Goal: Task Accomplishment & Management: Use online tool/utility

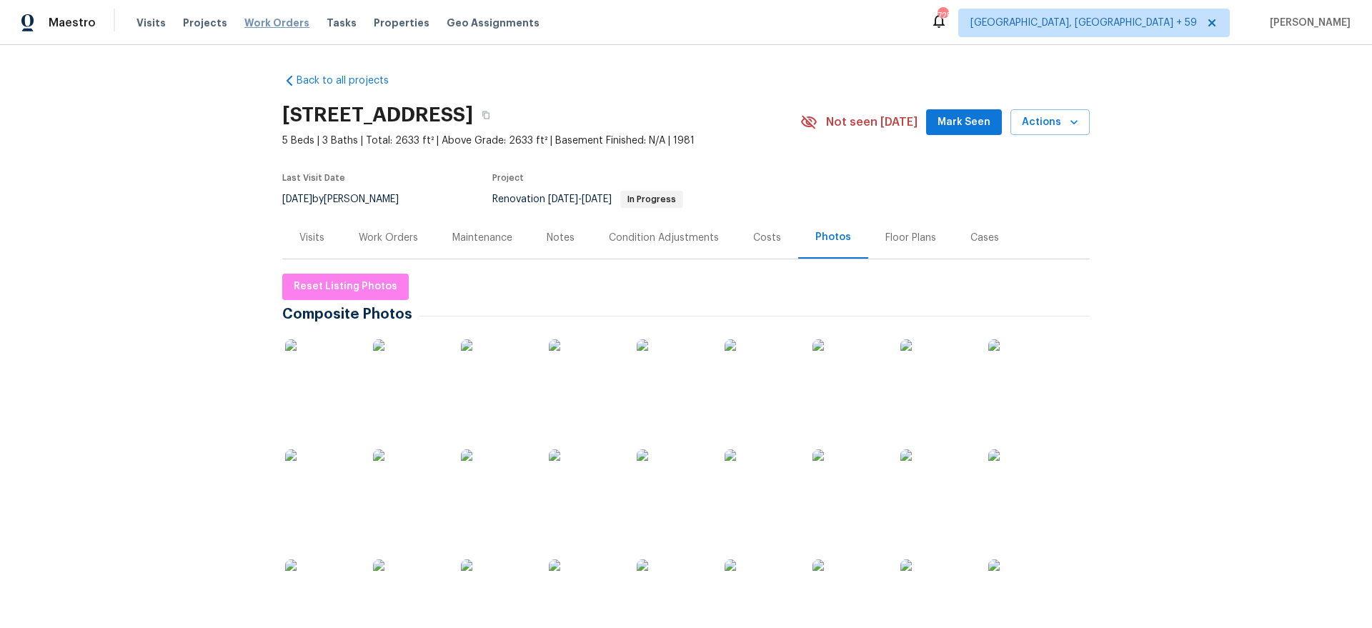
click at [267, 18] on span "Work Orders" at bounding box center [276, 23] width 65 height 14
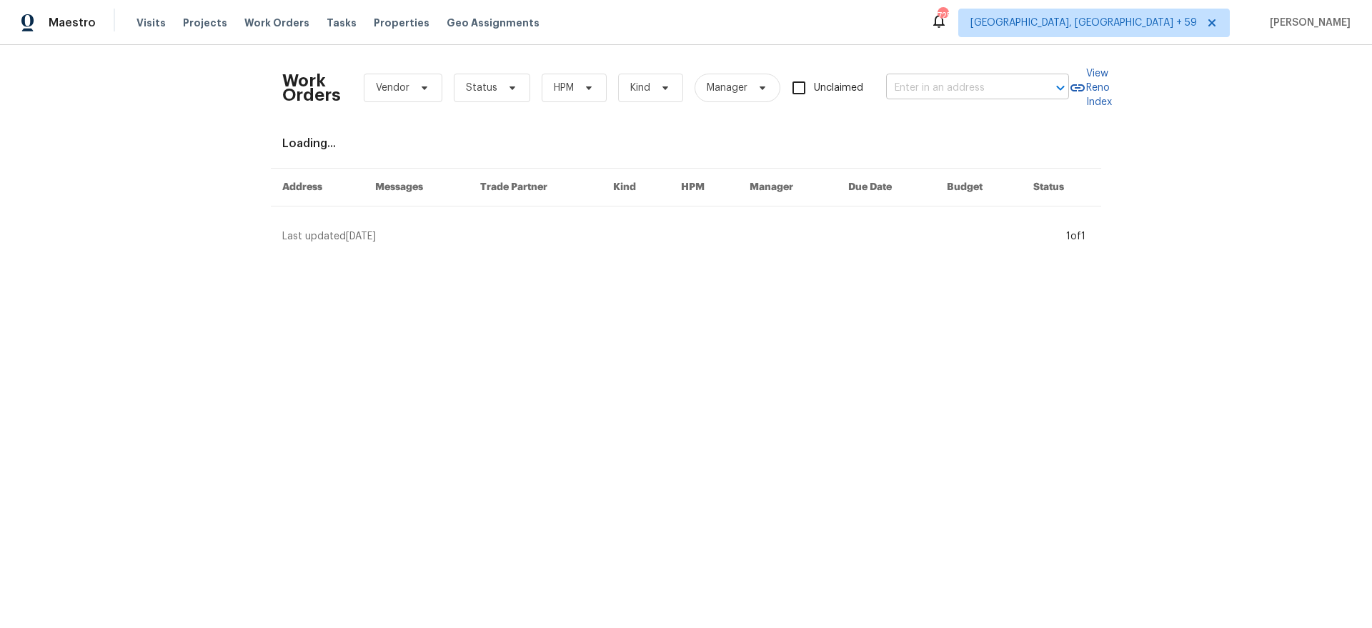
click at [907, 85] on input "text" at bounding box center [957, 88] width 143 height 22
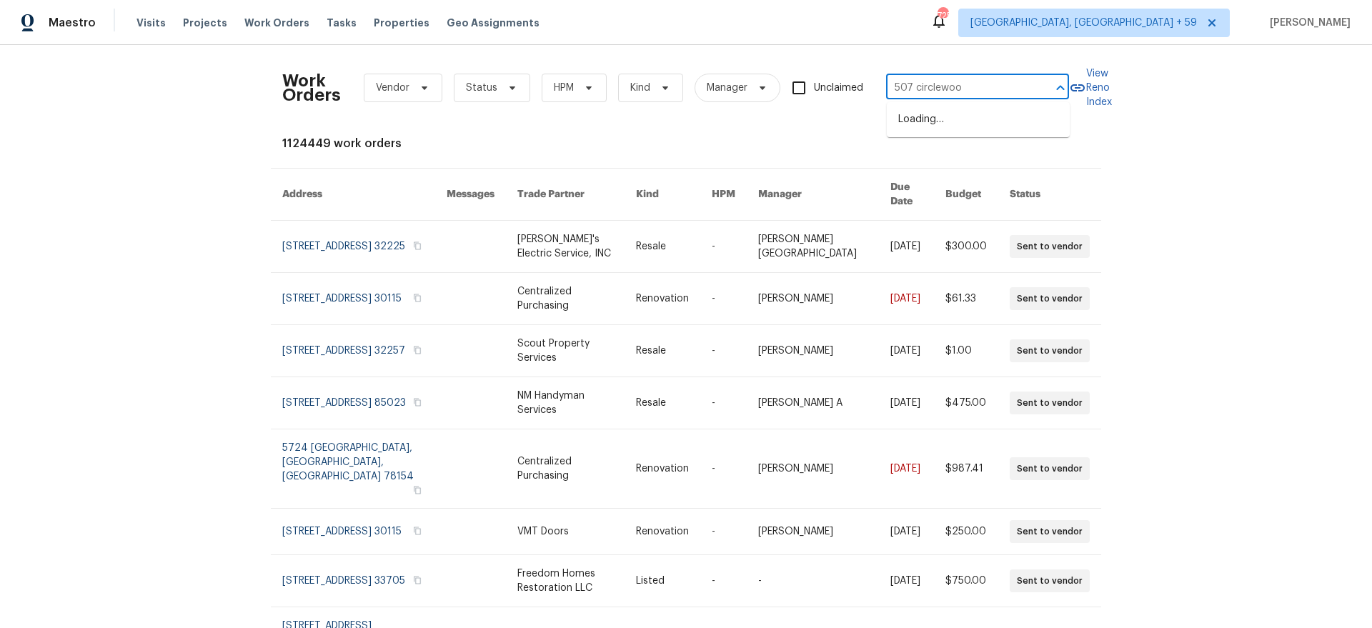
type input "[STREET_ADDRESS]"
click at [918, 124] on li "[STREET_ADDRESS]" at bounding box center [977, 120] width 183 height 24
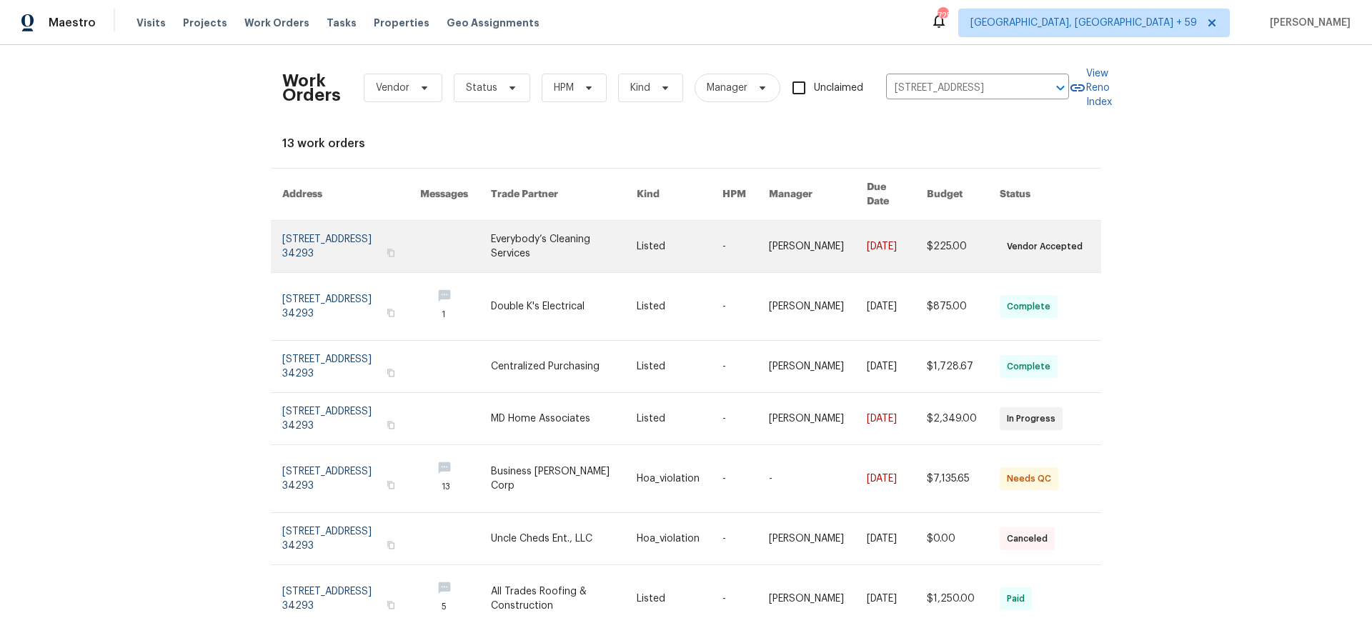
click at [322, 227] on link at bounding box center [351, 246] width 138 height 51
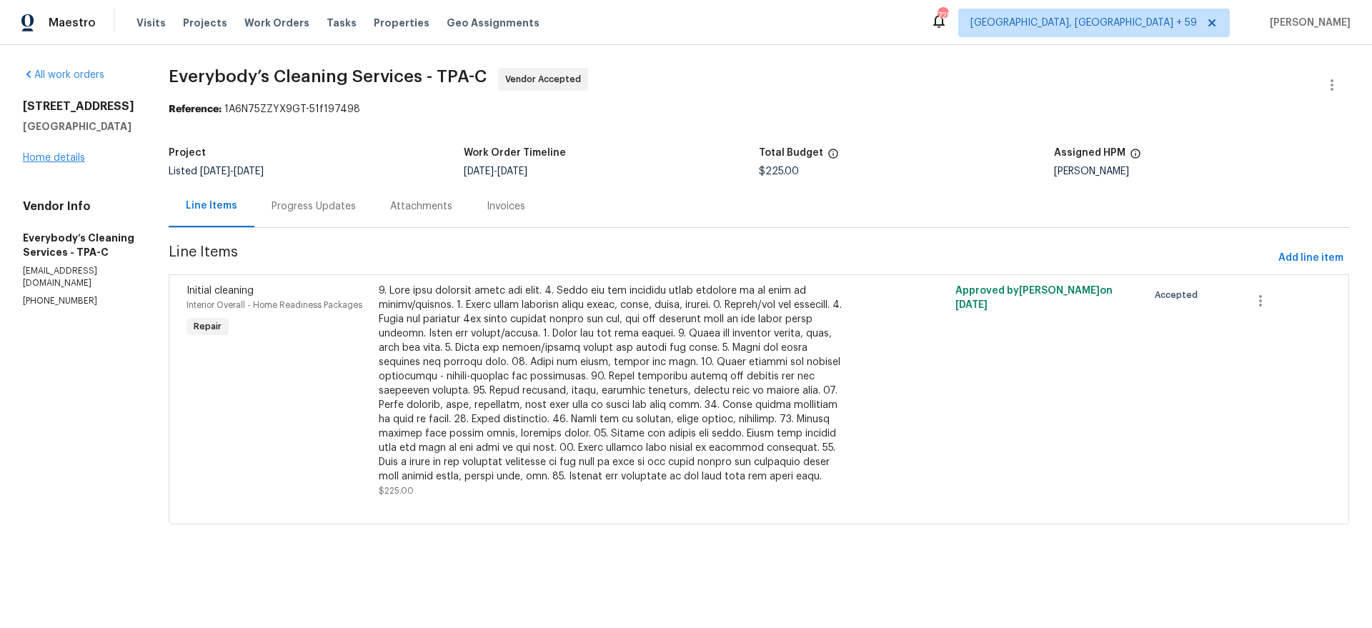
drag, startPoint x: 54, startPoint y: 148, endPoint x: 44, endPoint y: 152, distance: 10.9
click at [53, 149] on div "[STREET_ADDRESS] Home details" at bounding box center [78, 132] width 111 height 66
click at [42, 154] on link "Home details" at bounding box center [54, 158] width 62 height 10
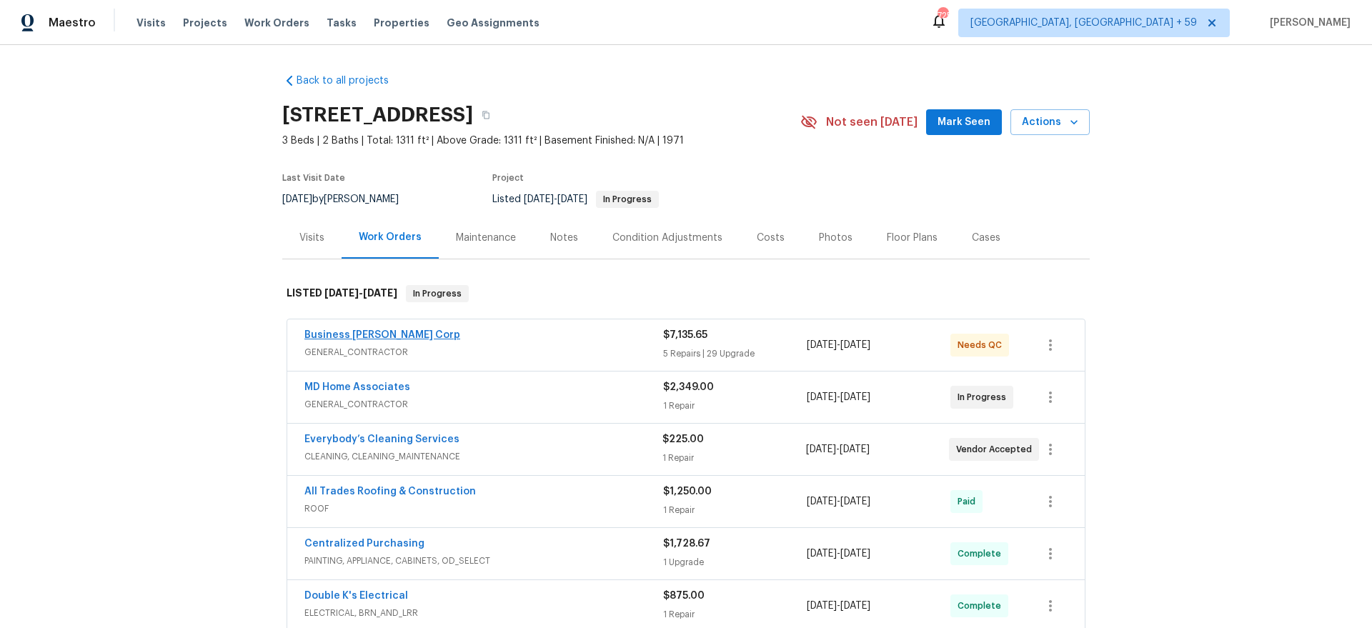
scroll to position [28, 0]
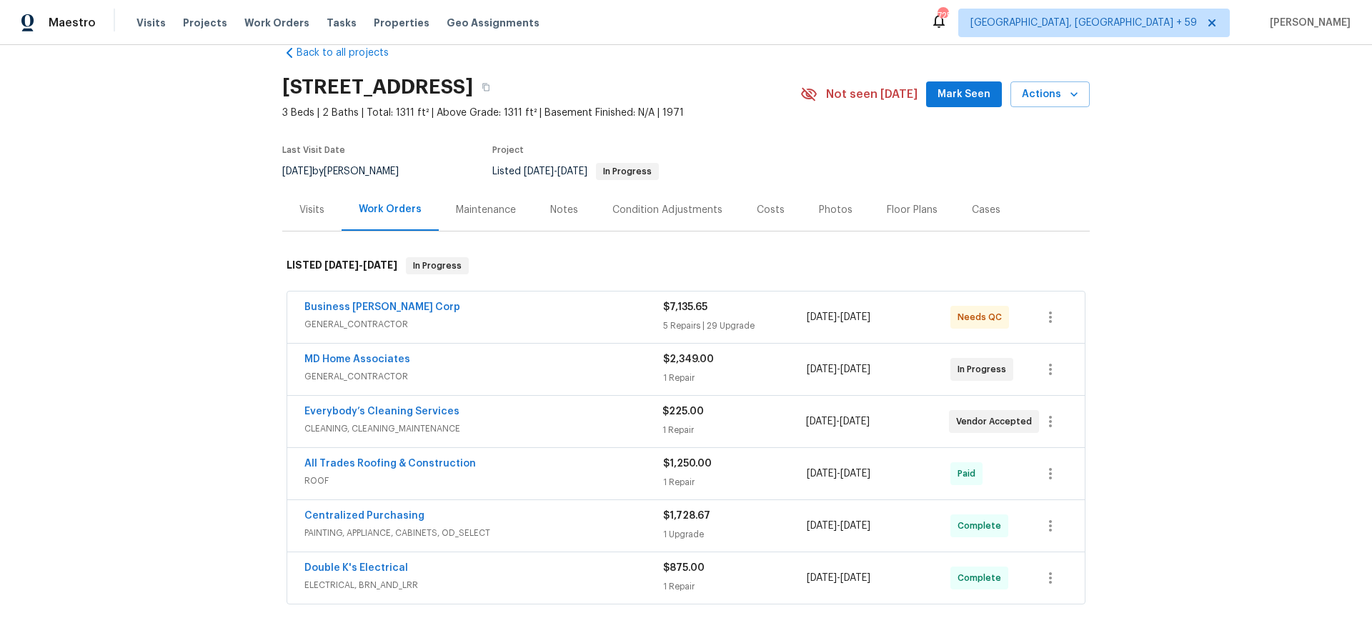
click at [463, 314] on div "Business [PERSON_NAME] Corp" at bounding box center [483, 308] width 359 height 17
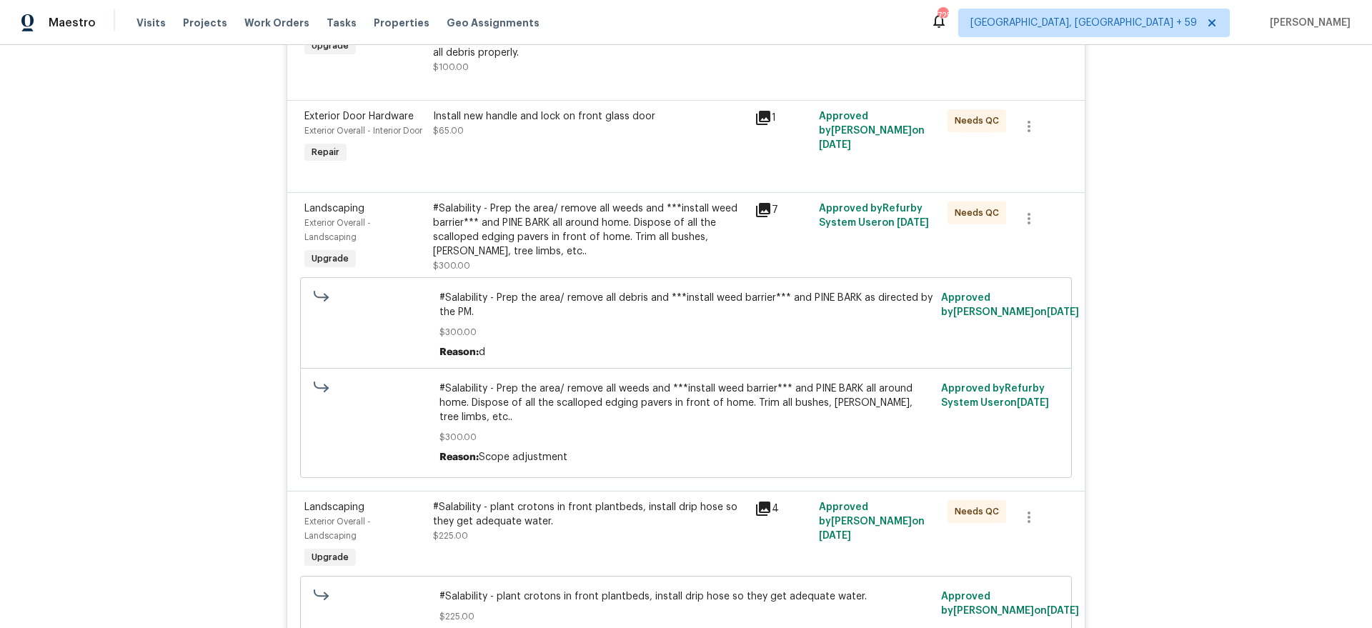
scroll to position [1217, 0]
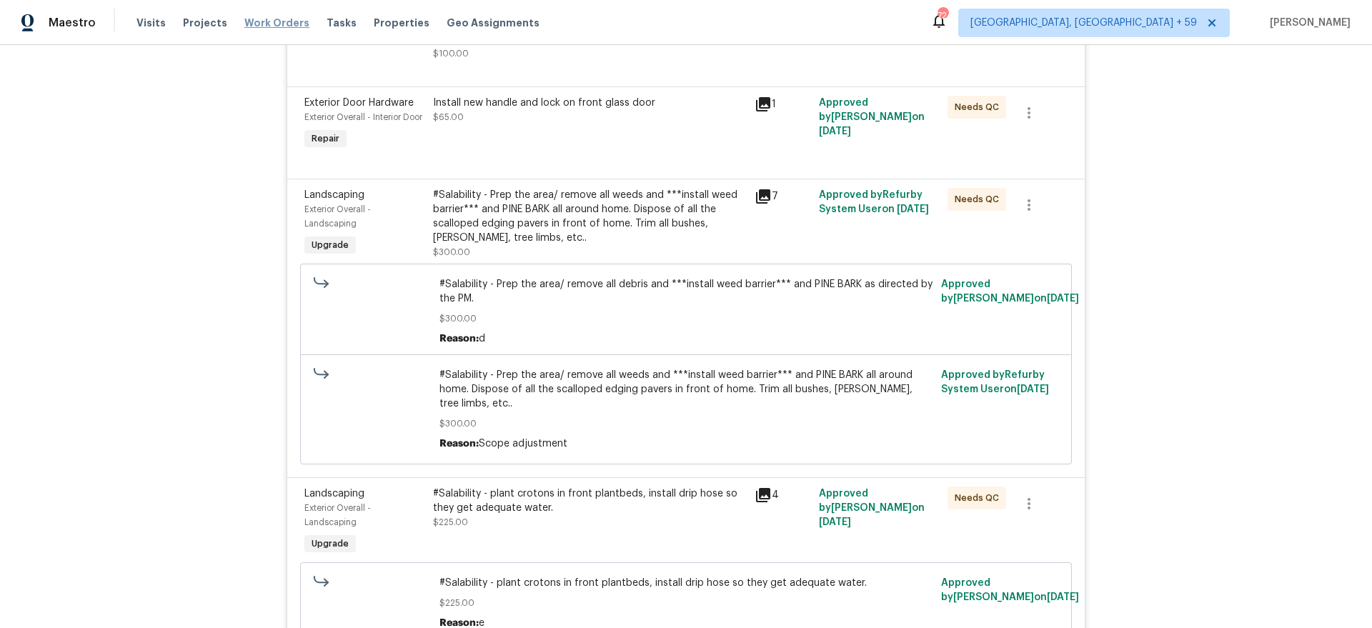
click at [244, 24] on span "Work Orders" at bounding box center [276, 23] width 65 height 14
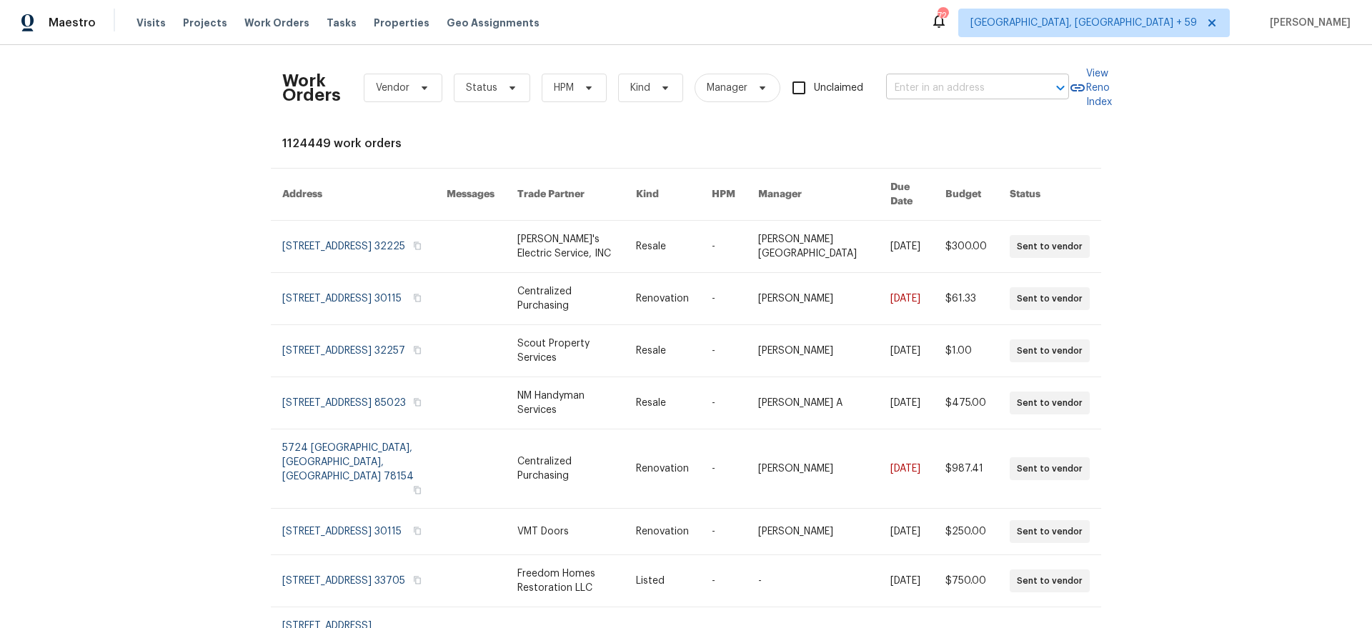
click at [974, 81] on input "text" at bounding box center [957, 88] width 143 height 22
type input "257 [PERSON_NAME]"
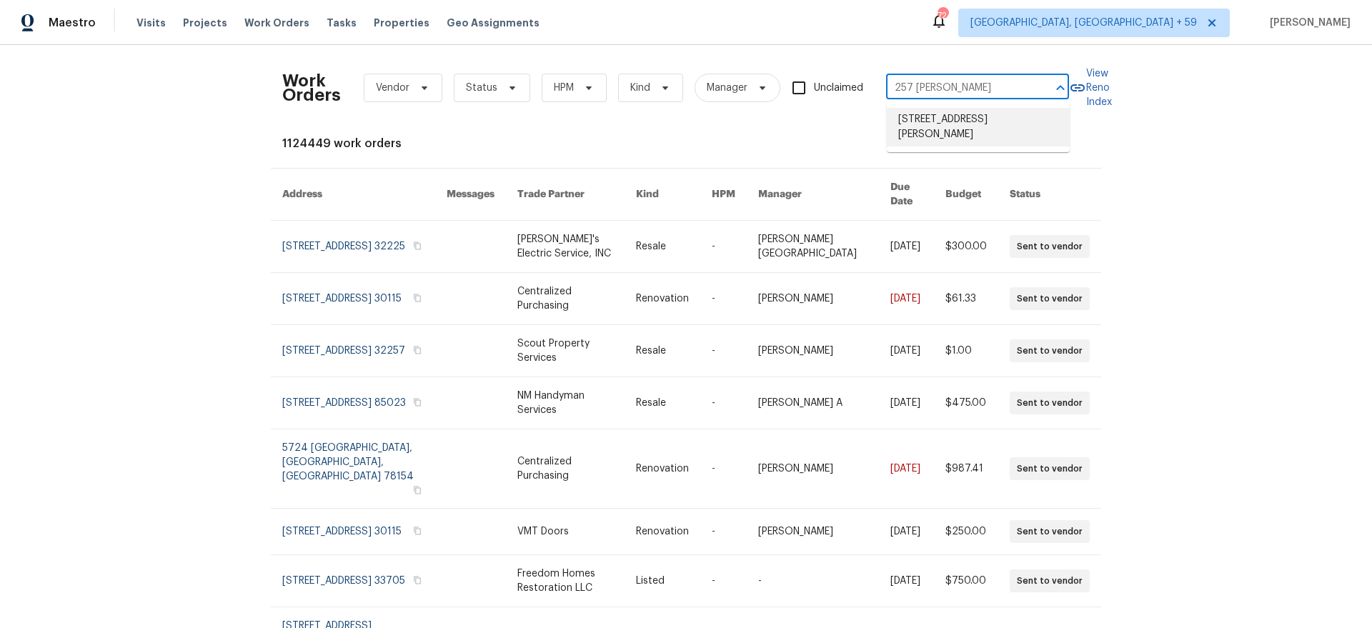
click at [953, 128] on li "[STREET_ADDRESS][PERSON_NAME]" at bounding box center [977, 127] width 183 height 39
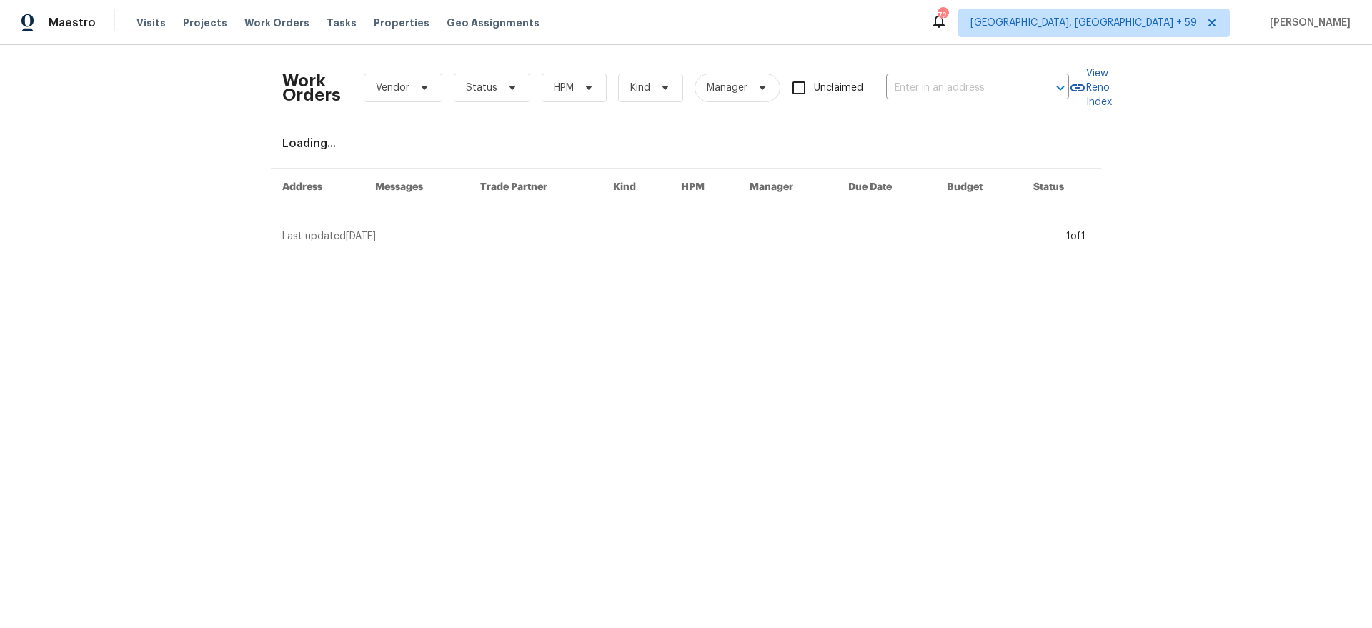
type input "[STREET_ADDRESS][PERSON_NAME]"
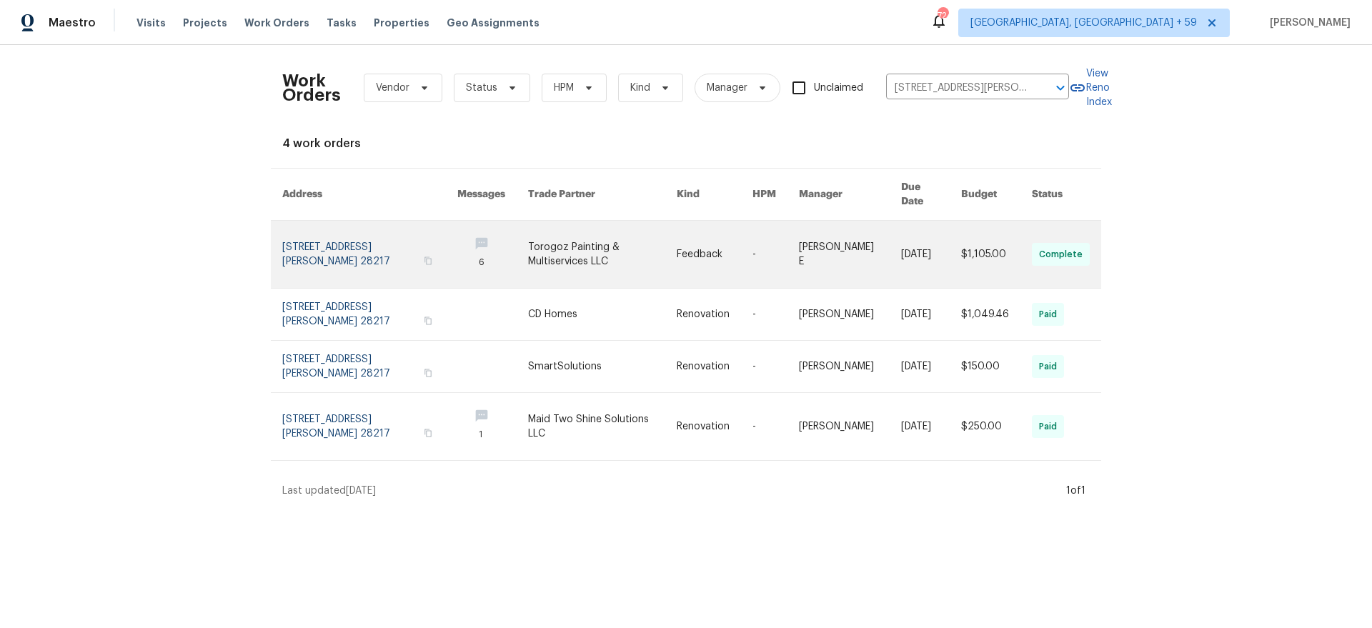
click at [316, 233] on link at bounding box center [369, 254] width 175 height 67
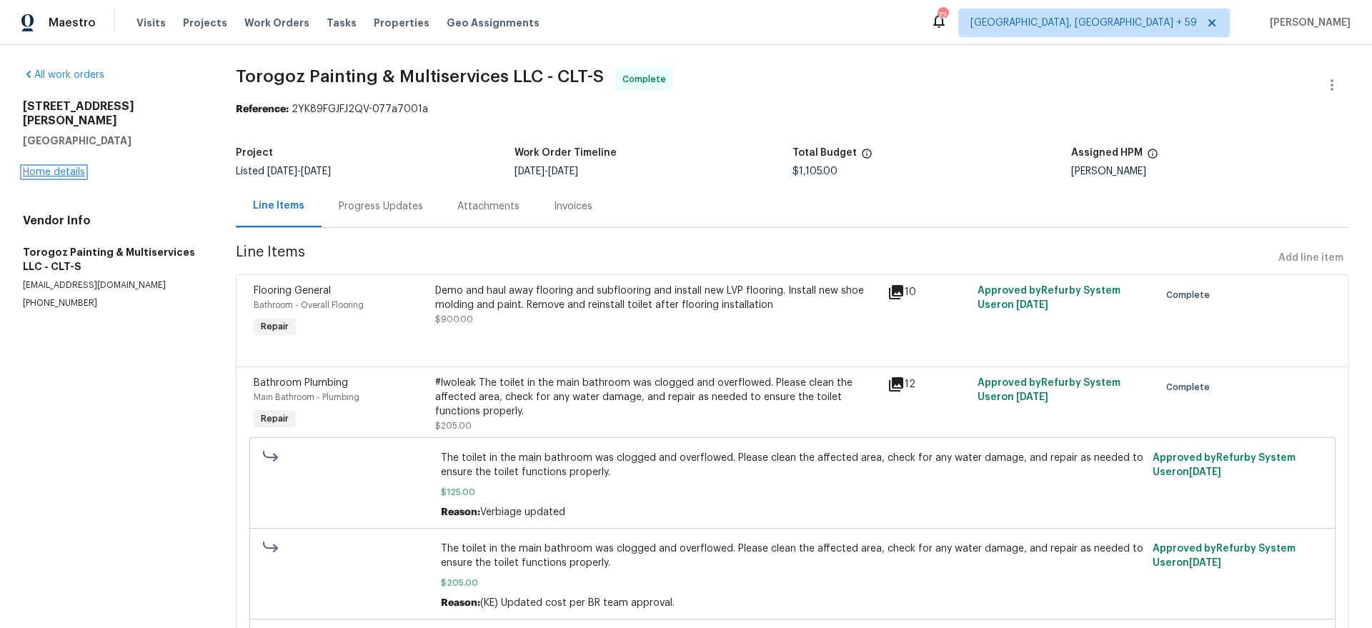
click at [64, 167] on link "Home details" at bounding box center [54, 172] width 62 height 10
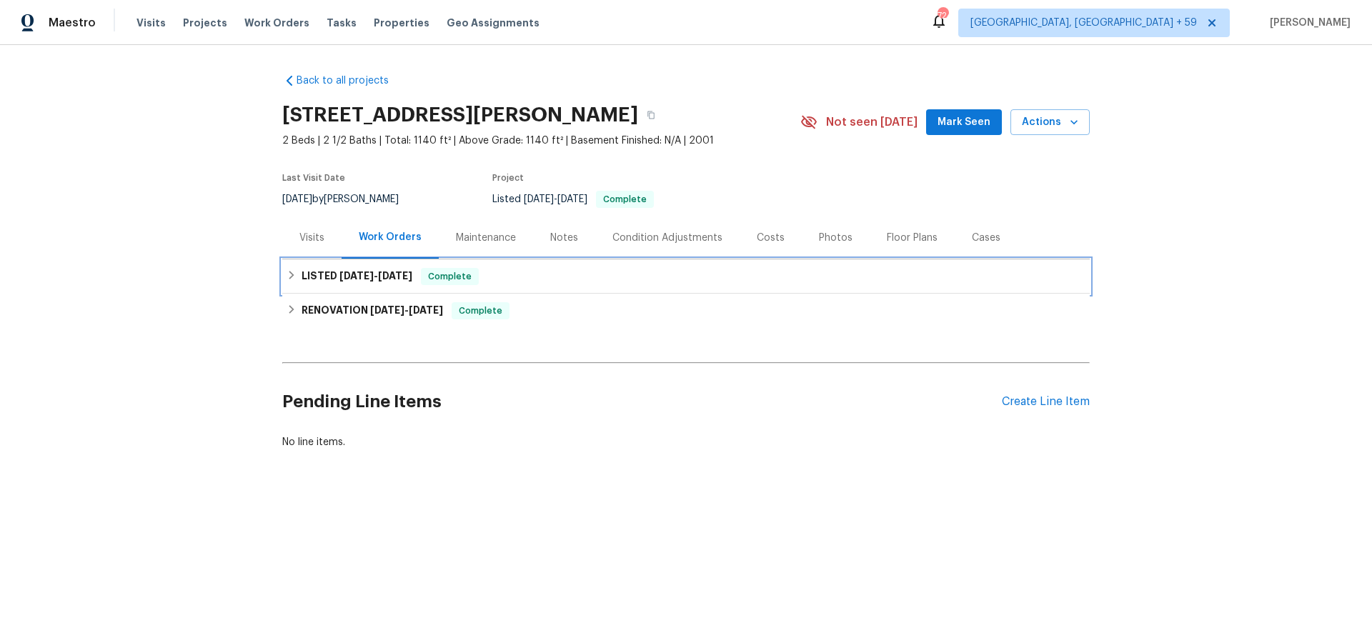
click at [326, 264] on div "LISTED [DATE] - [DATE] Complete" at bounding box center [685, 276] width 807 height 34
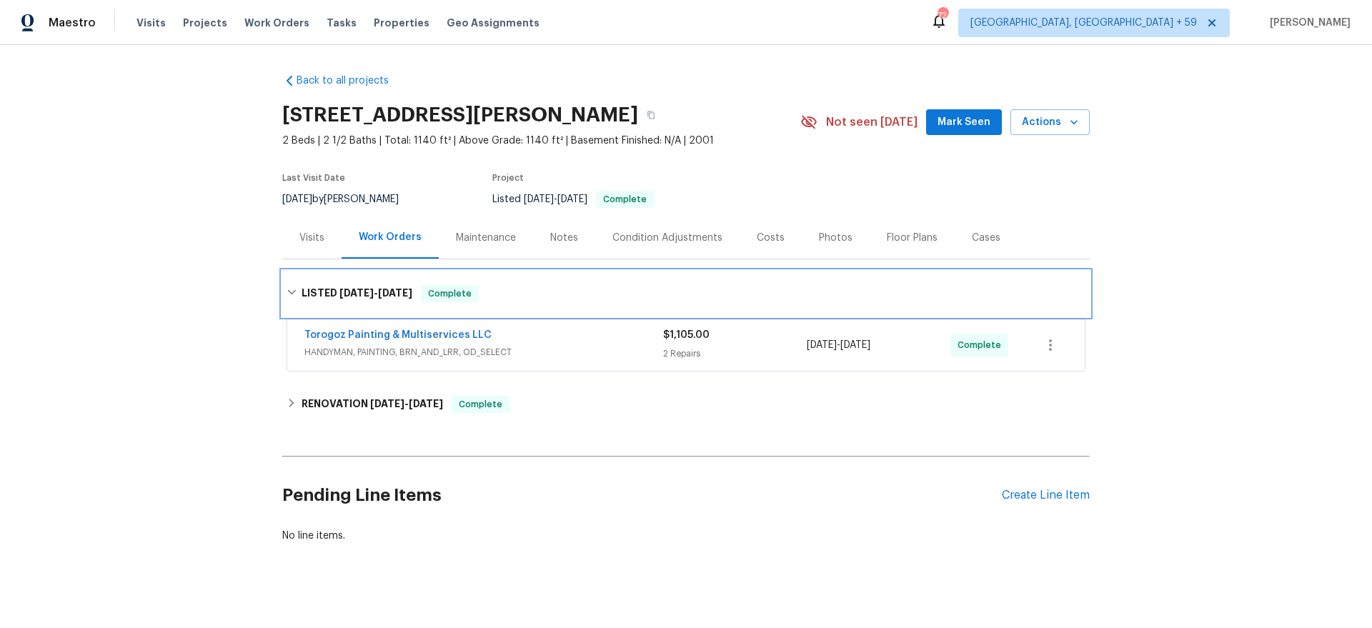
scroll to position [12, 0]
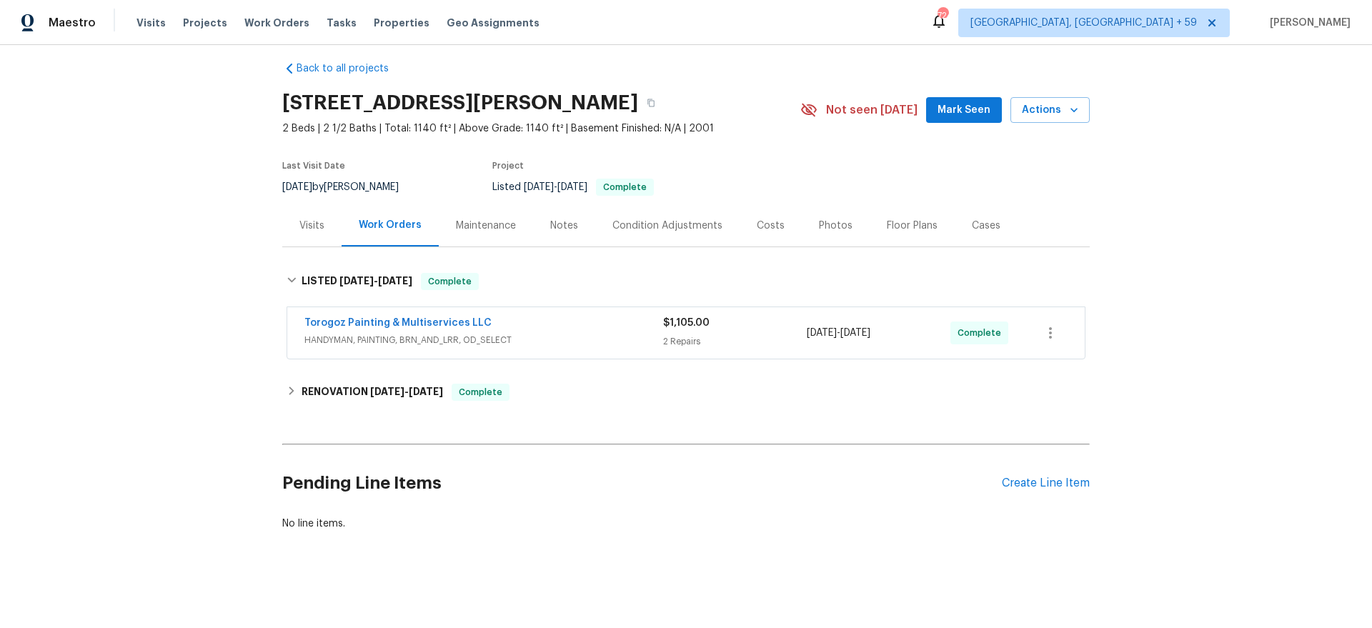
click at [559, 321] on div "Torogoz Painting & Multiservices LLC" at bounding box center [483, 324] width 359 height 17
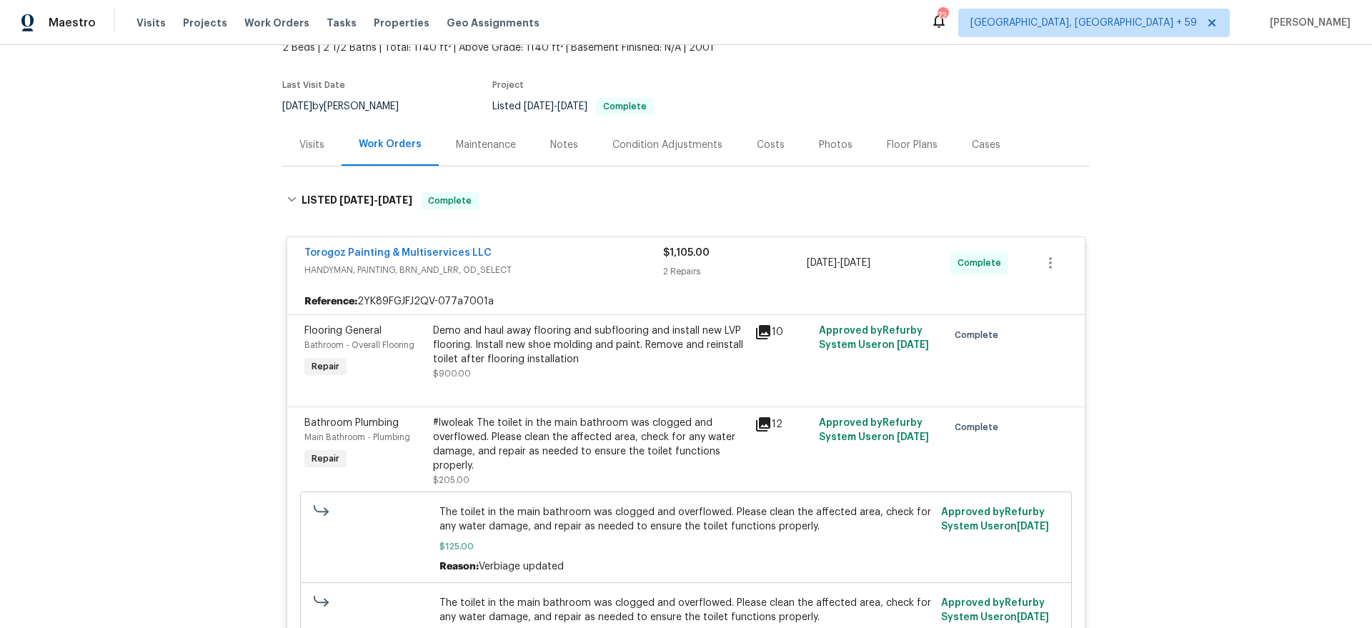
scroll to position [112, 0]
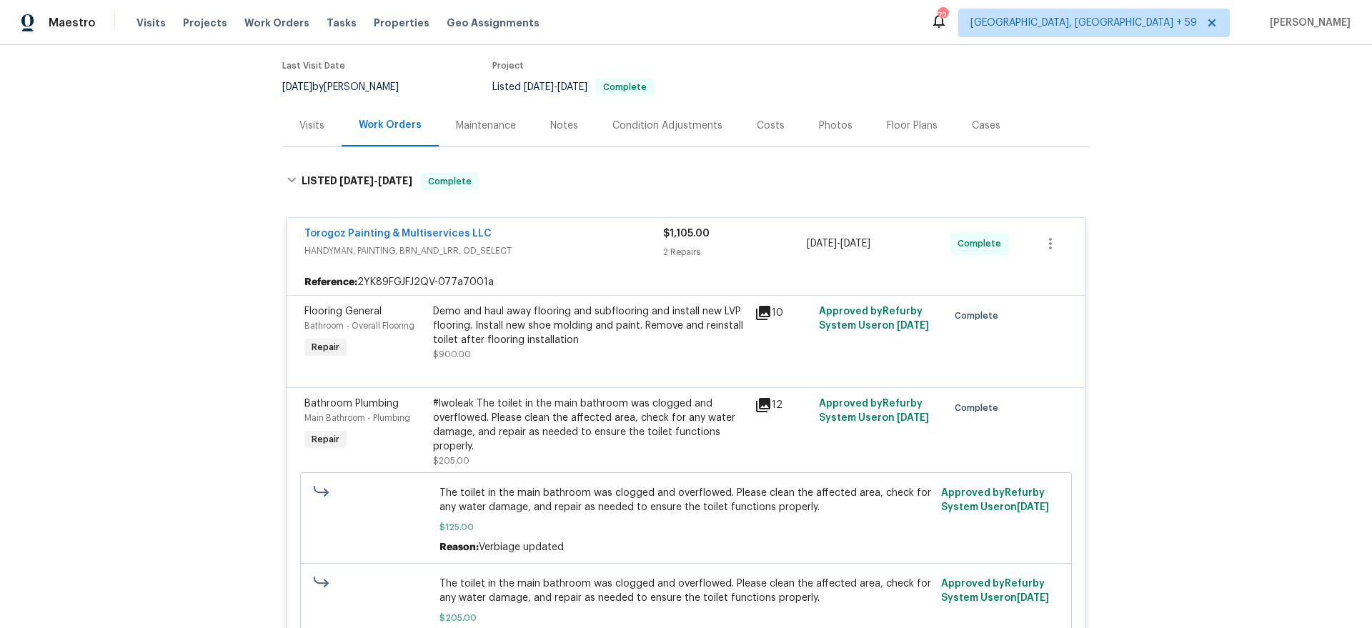
click at [769, 314] on icon at bounding box center [763, 313] width 14 height 14
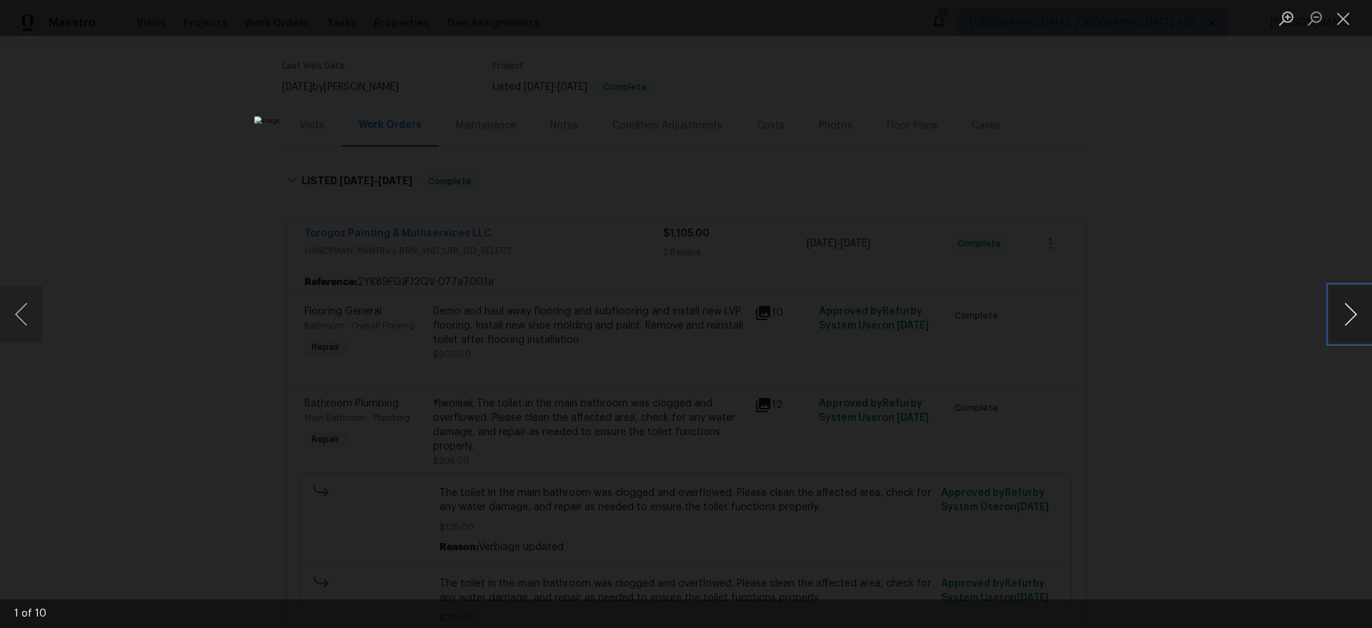
click at [1352, 320] on button "Next image" at bounding box center [1350, 314] width 43 height 57
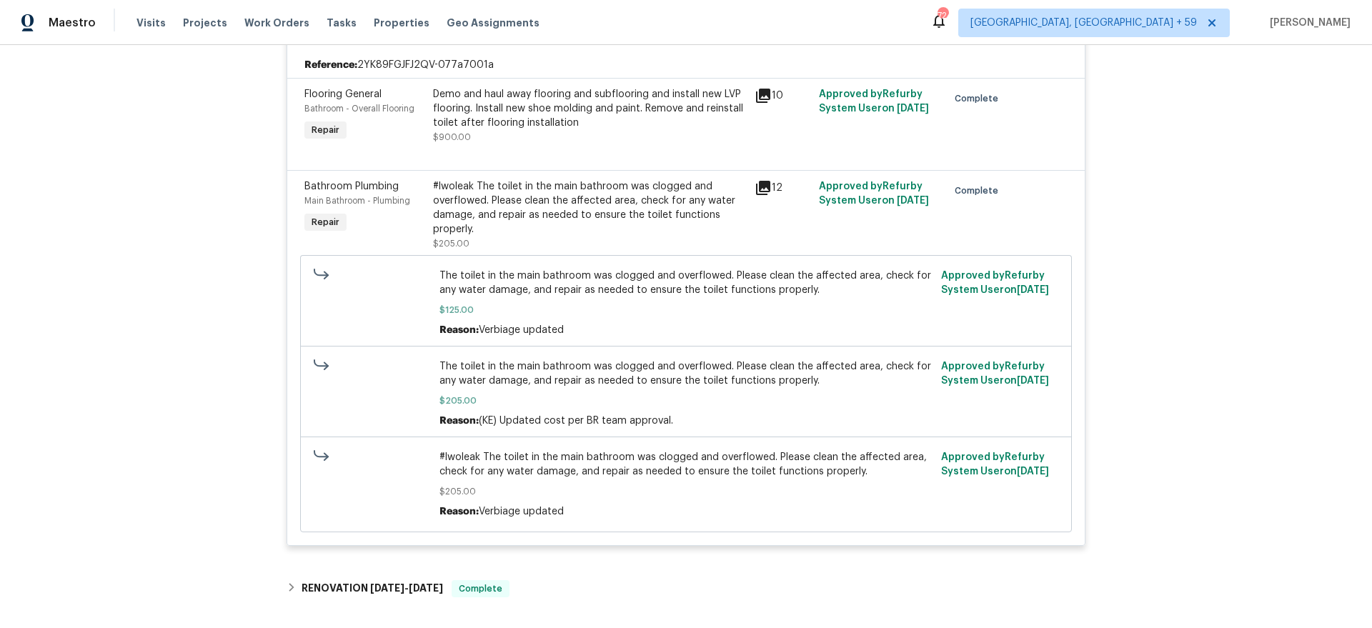
scroll to position [332, 0]
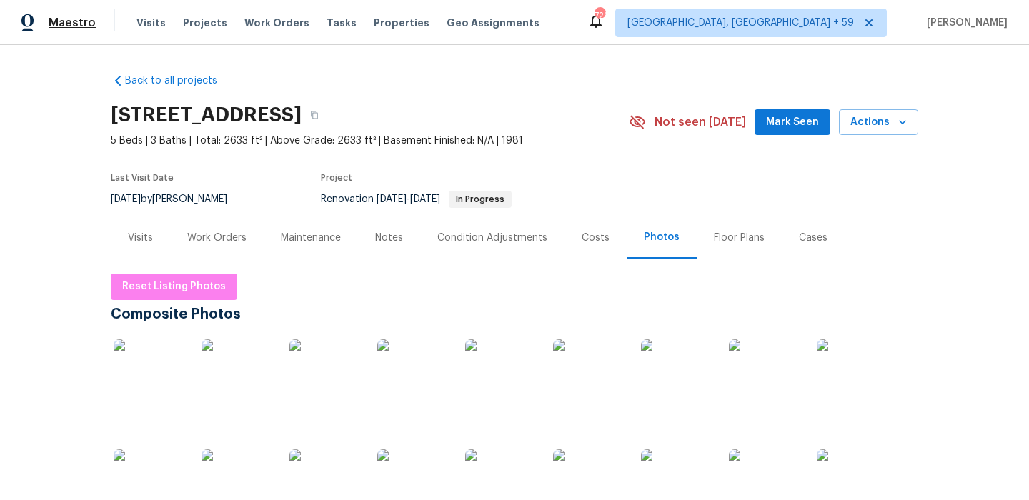
click at [71, 17] on span "Maestro" at bounding box center [72, 23] width 47 height 14
